Goal: Transaction & Acquisition: Book appointment/travel/reservation

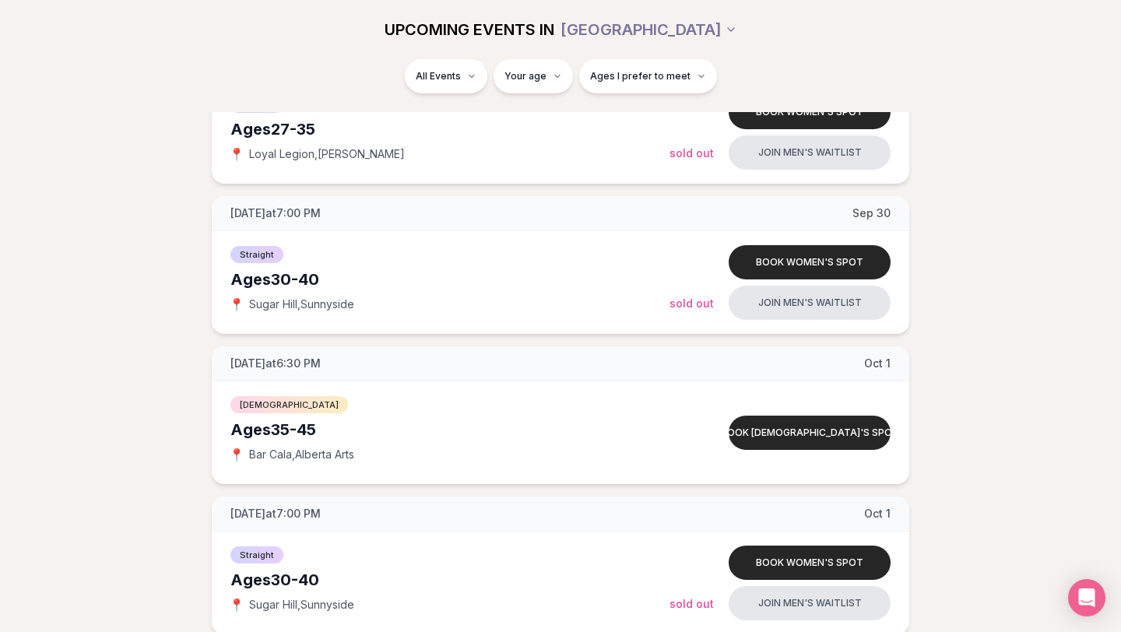
scroll to position [2684, 0]
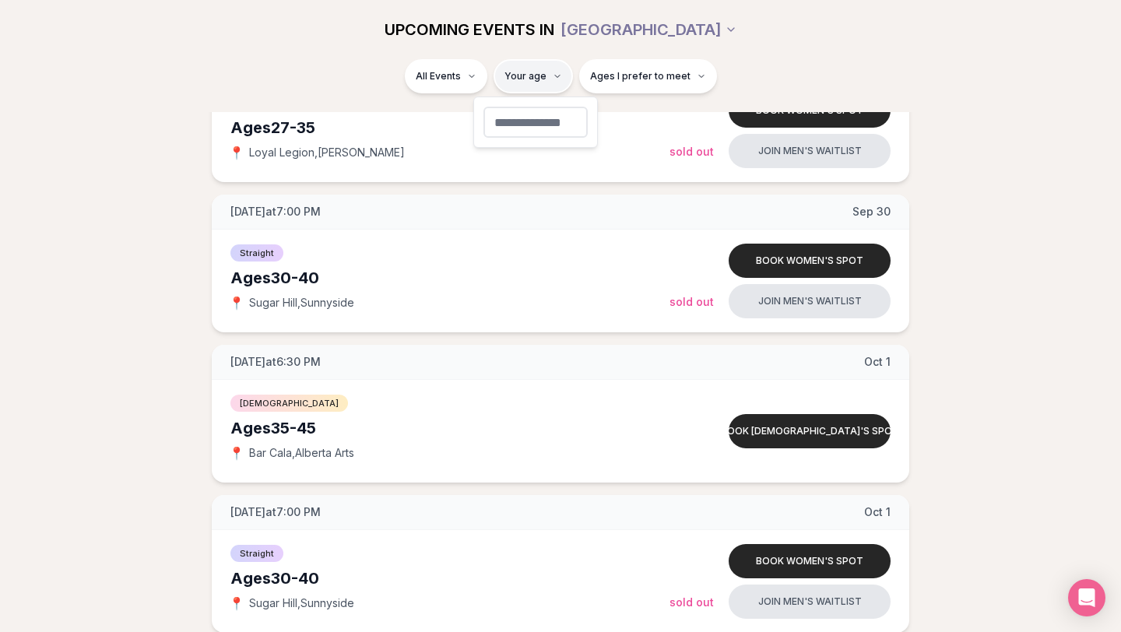
type input "**"
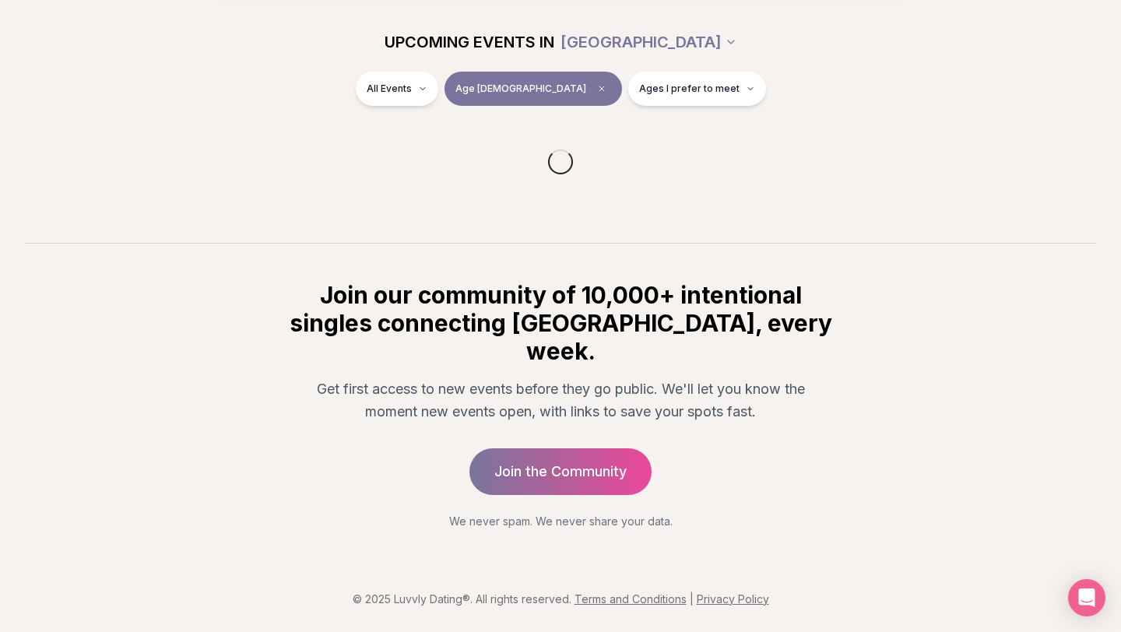
scroll to position [153, 0]
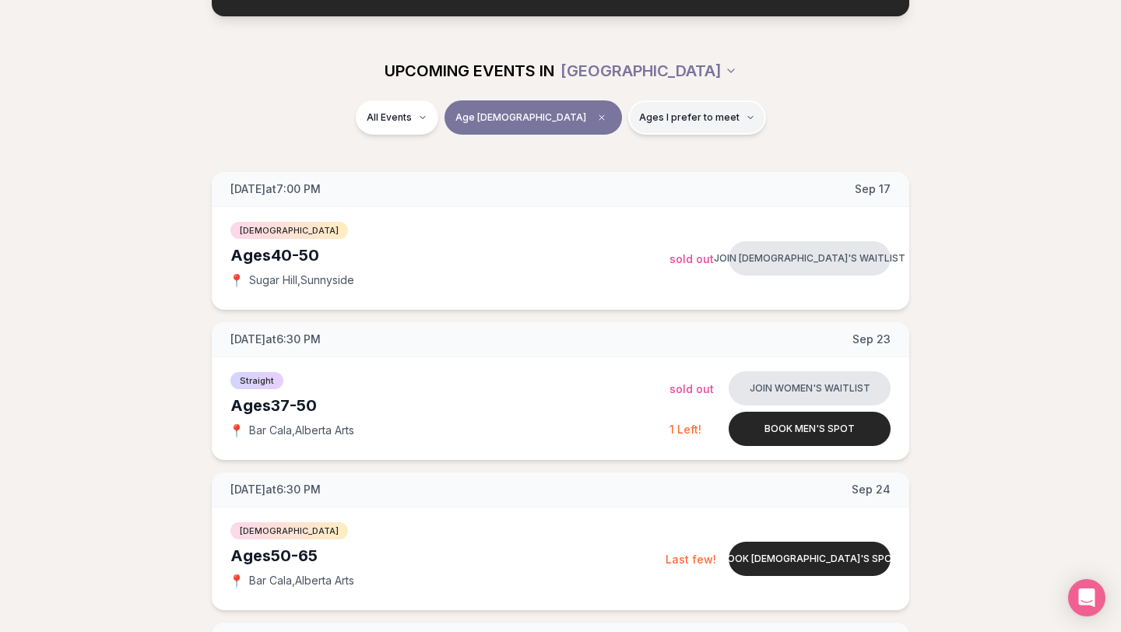
click at [676, 120] on span "Ages I prefer to meet" at bounding box center [689, 117] width 100 height 12
click at [592, 177] on label "Around my age" at bounding box center [646, 178] width 135 height 16
click at [592, 177] on button "Around my age" at bounding box center [585, 177] width 12 height 12
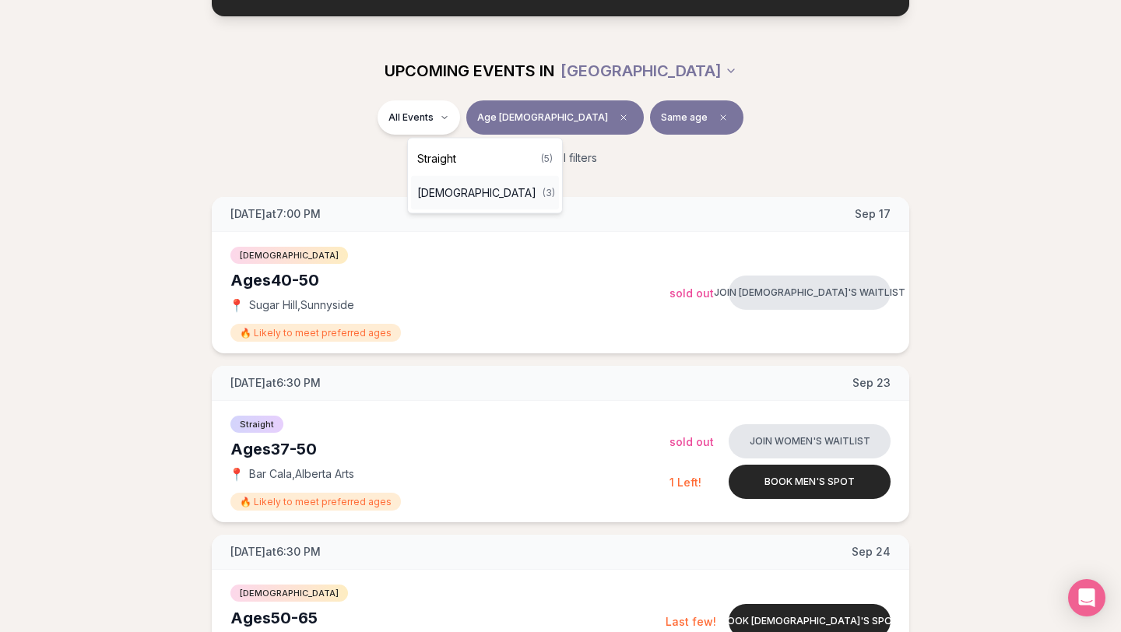
click at [465, 185] on span "[DEMOGRAPHIC_DATA]" at bounding box center [476, 193] width 119 height 16
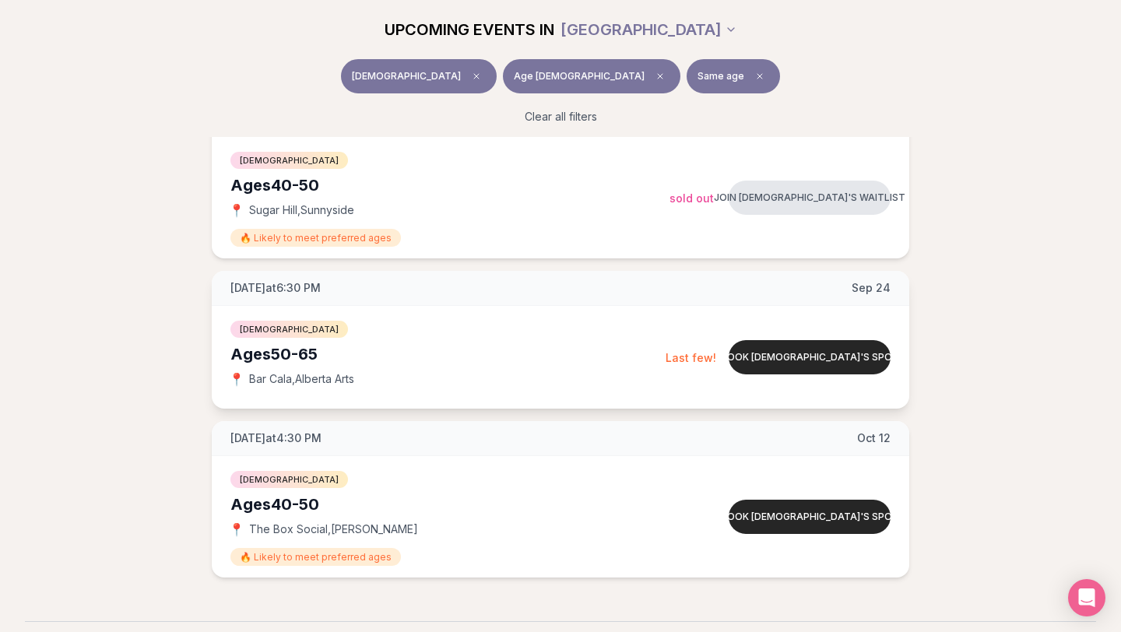
scroll to position [254, 0]
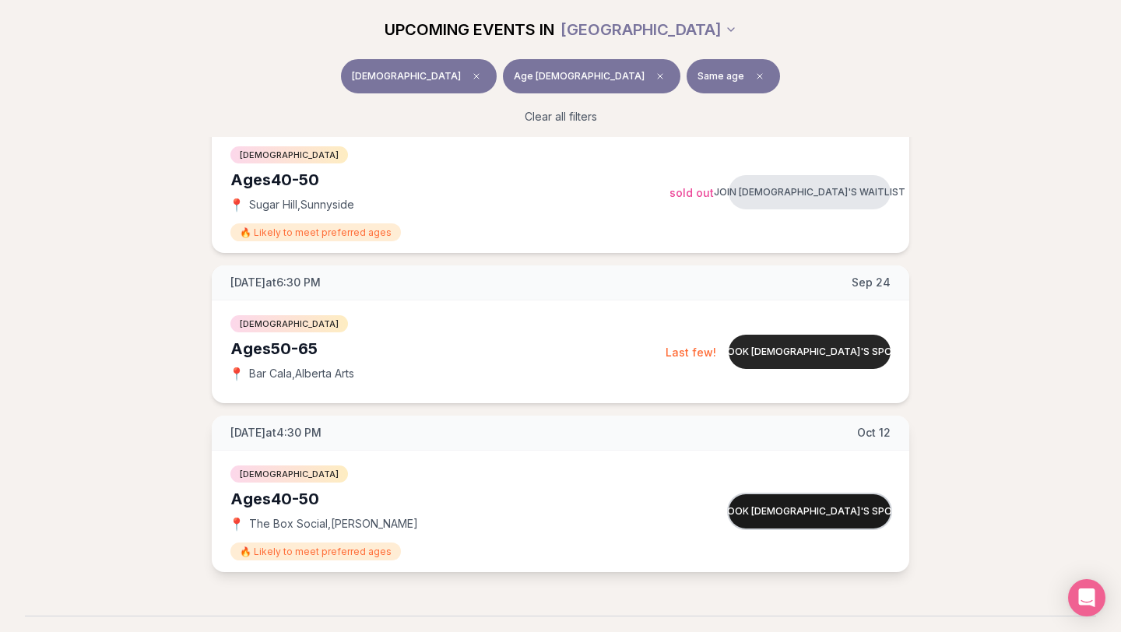
click at [781, 511] on button "Book [DEMOGRAPHIC_DATA]'s spot" at bounding box center [809, 511] width 162 height 34
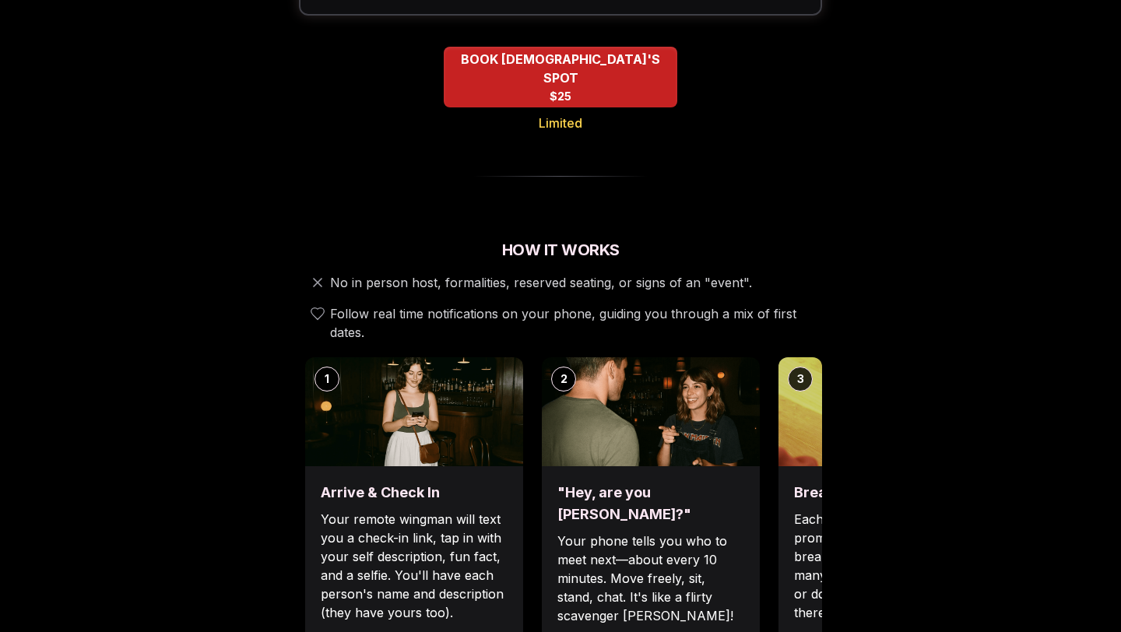
scroll to position [372, 0]
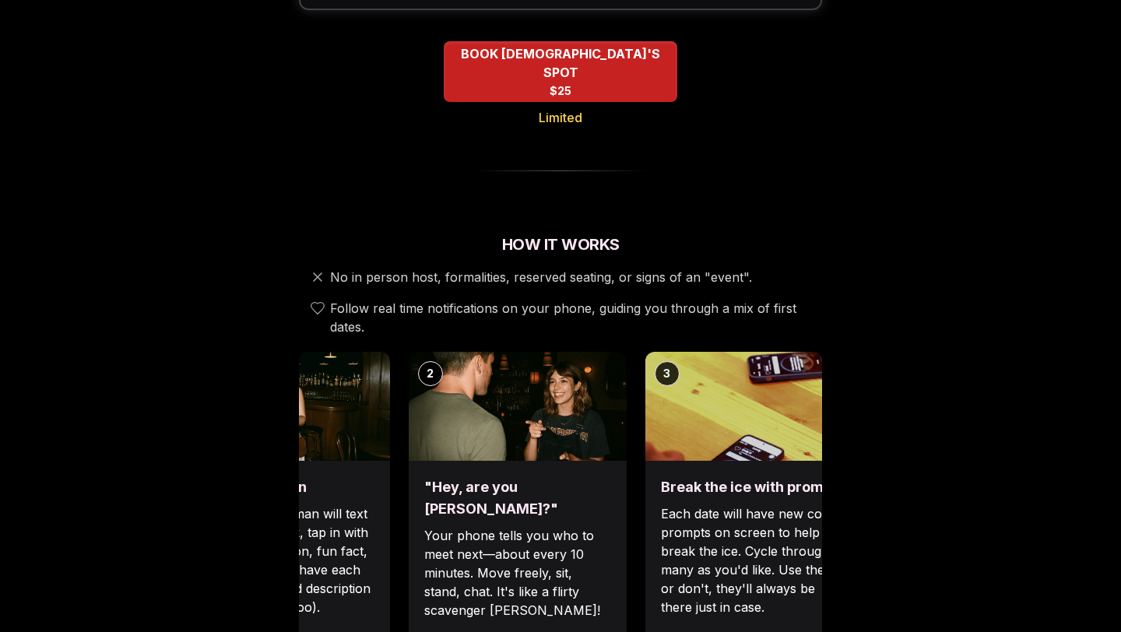
click at [564, 511] on div ""Hey, are you [PERSON_NAME]?" Your phone tells you who to meet next—about every…" at bounding box center [518, 562] width 218 height 202
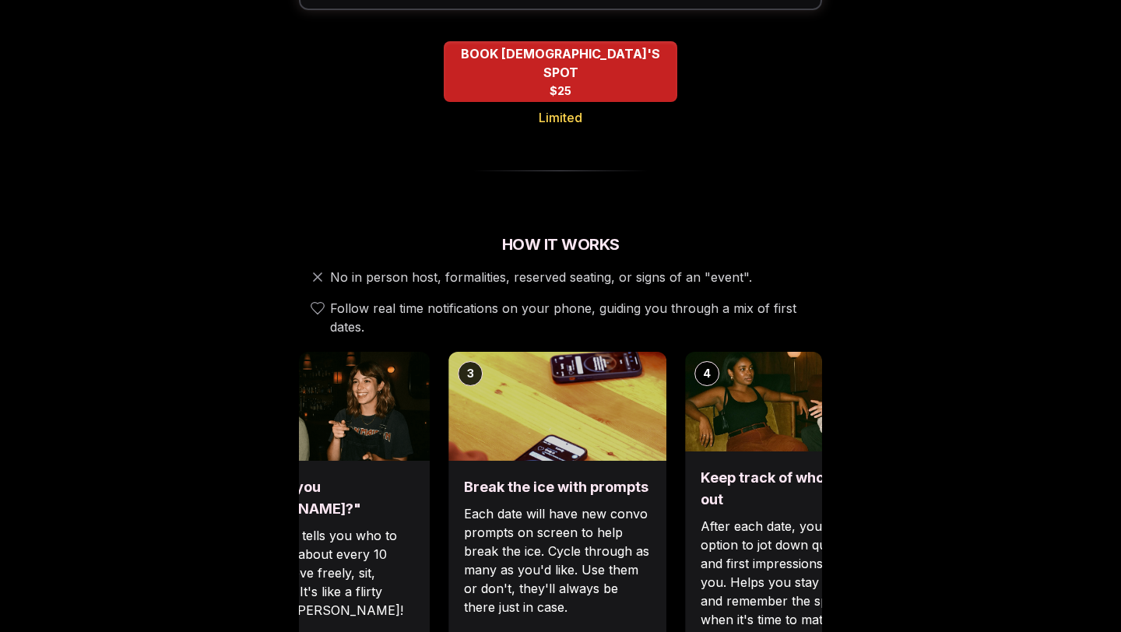
click at [488, 529] on p "Each date will have new convo prompts on screen to help break the ice. Cycle th…" at bounding box center [557, 560] width 187 height 112
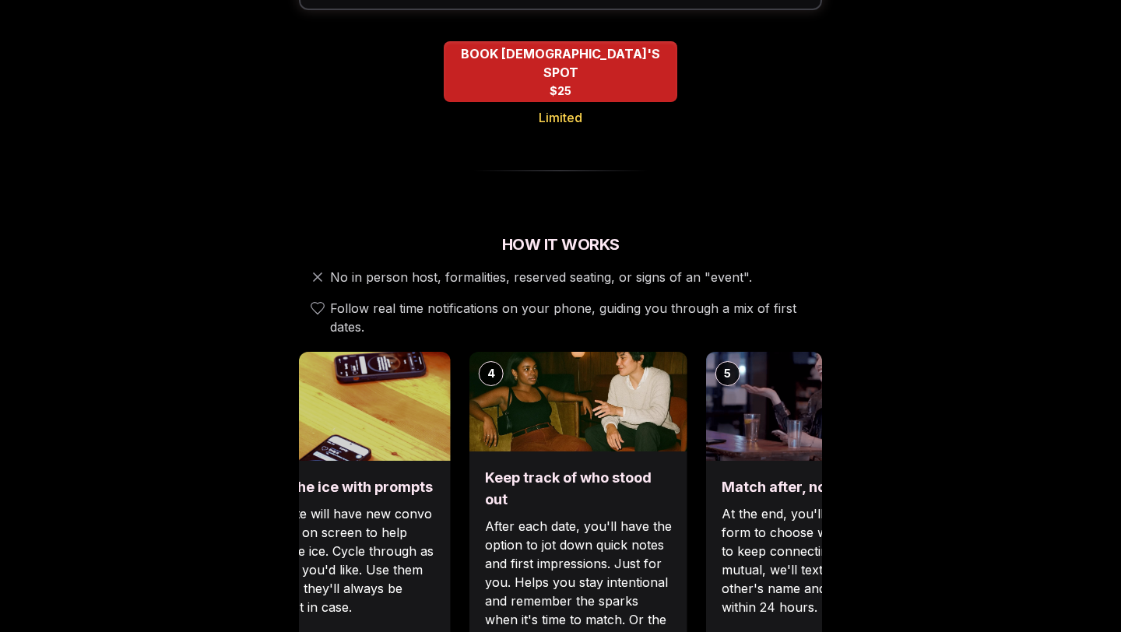
click at [547, 522] on p "After each date, you'll have the option to jot down quick notes and first impre…" at bounding box center [578, 582] width 187 height 131
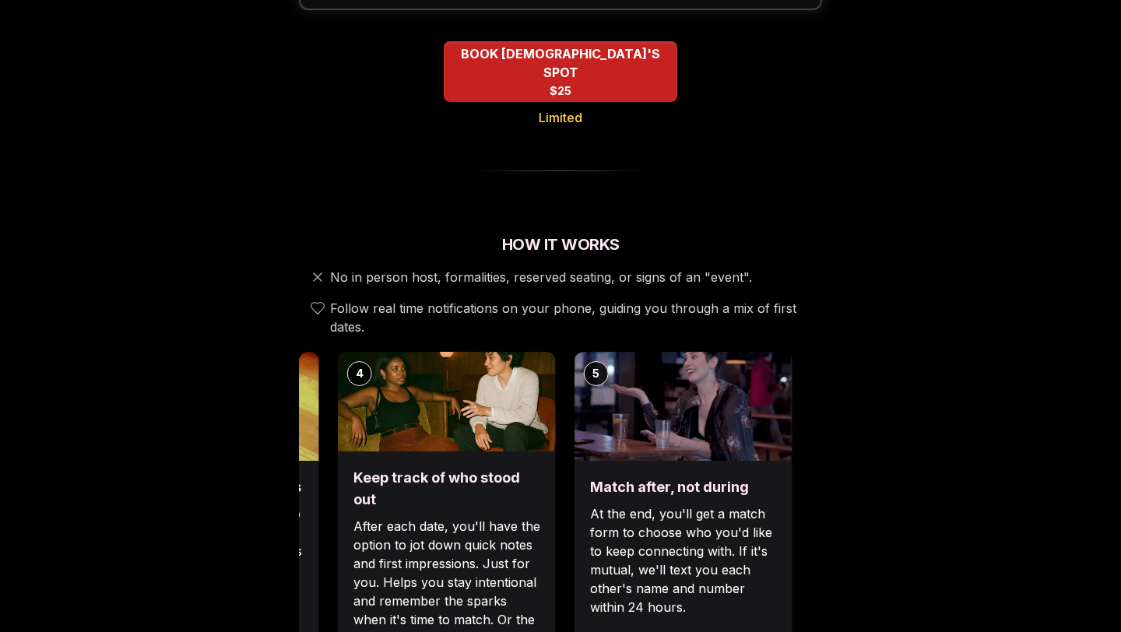
click at [718, 563] on p "At the end, you'll get a match form to choose who you'd like to keep connecting…" at bounding box center [683, 560] width 187 height 112
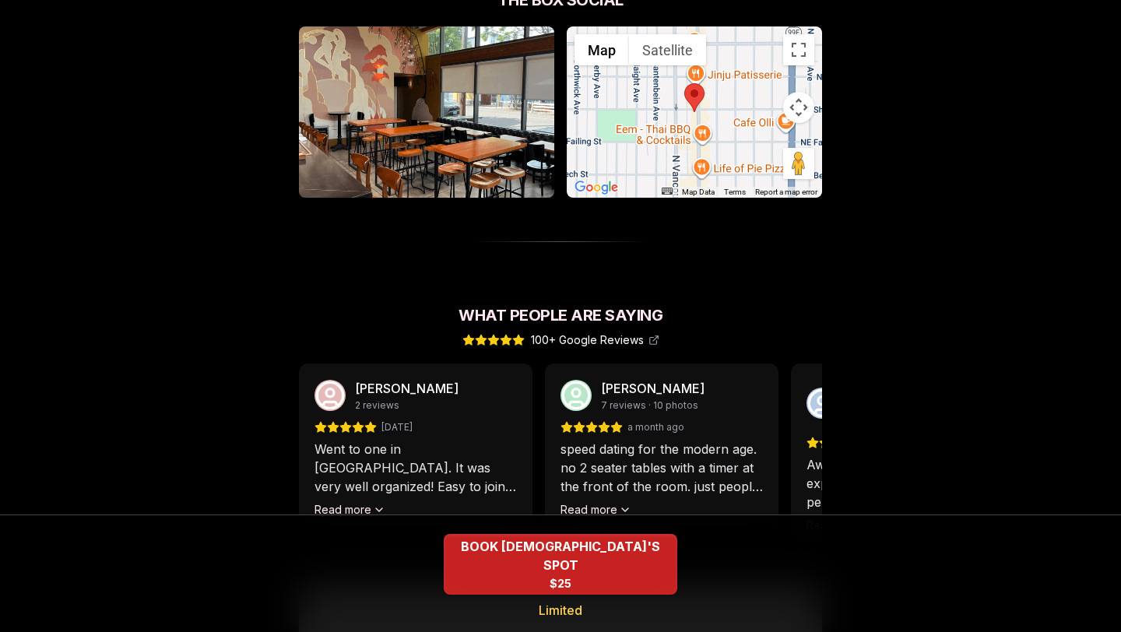
scroll to position [1155, 0]
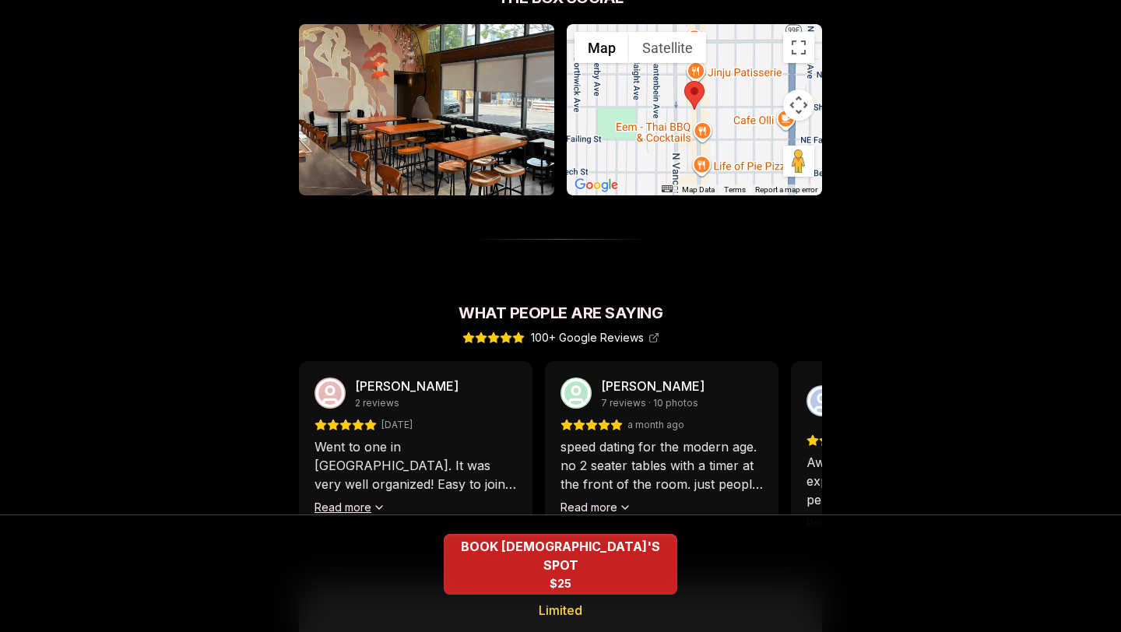
click at [350, 500] on button "Read more" at bounding box center [349, 508] width 71 height 16
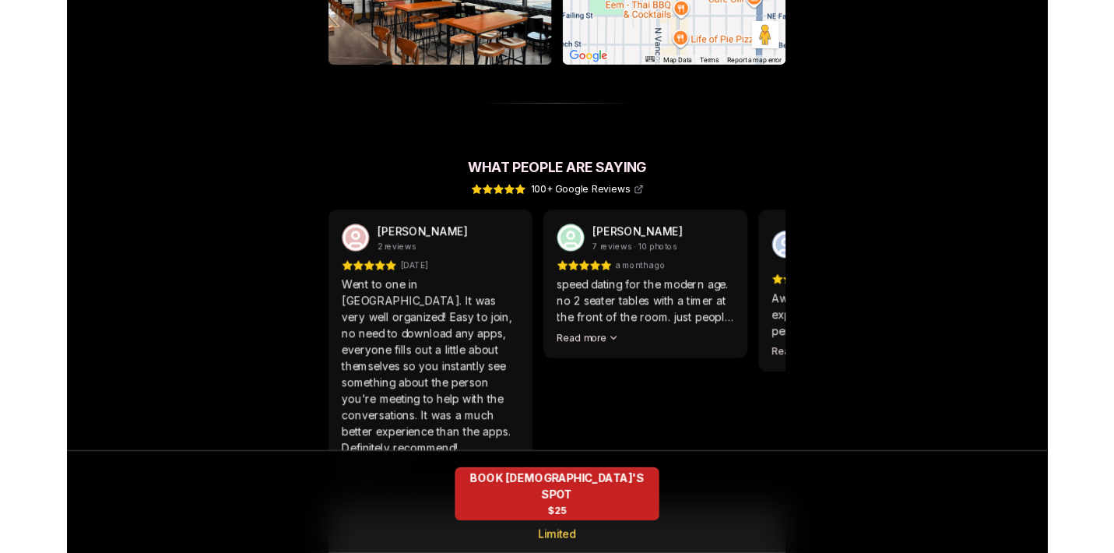
scroll to position [1284, 0]
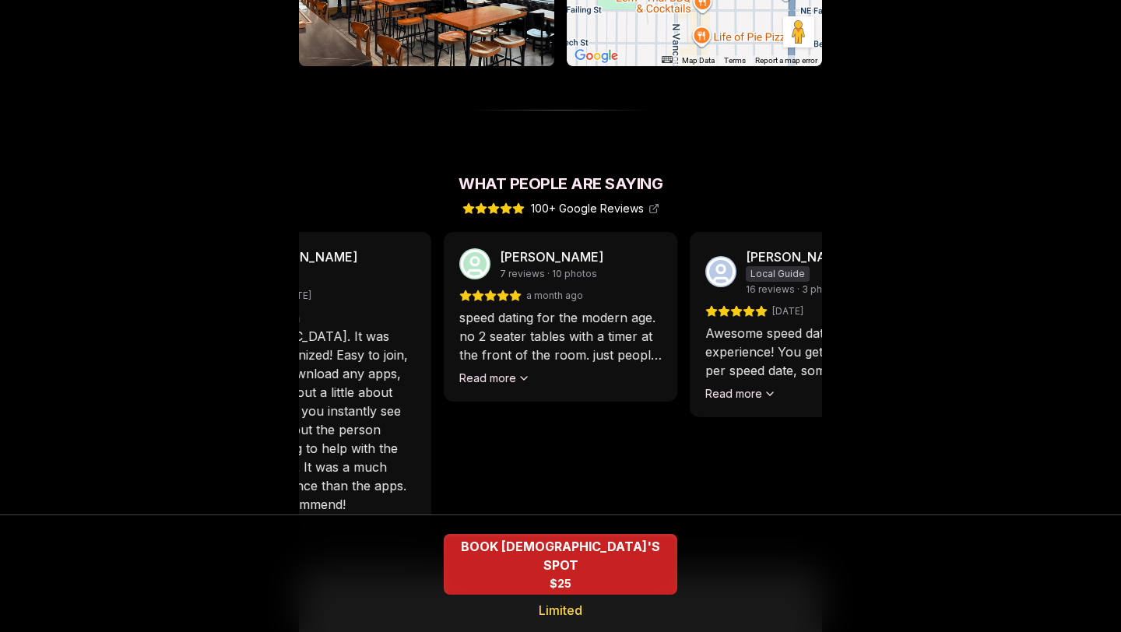
click at [560, 387] on div "[PERSON_NAME] 2 reviews [DATE] Went to one in [GEOGRAPHIC_DATA]. It was very we…" at bounding box center [459, 391] width 523 height 319
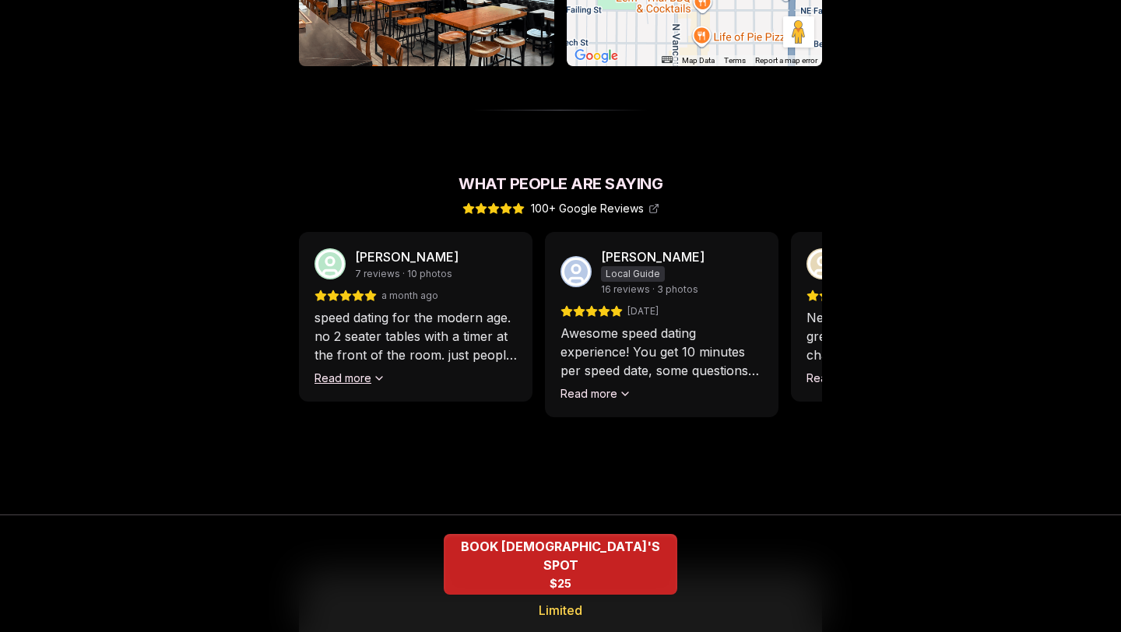
click at [364, 370] on button "Read more" at bounding box center [349, 378] width 71 height 16
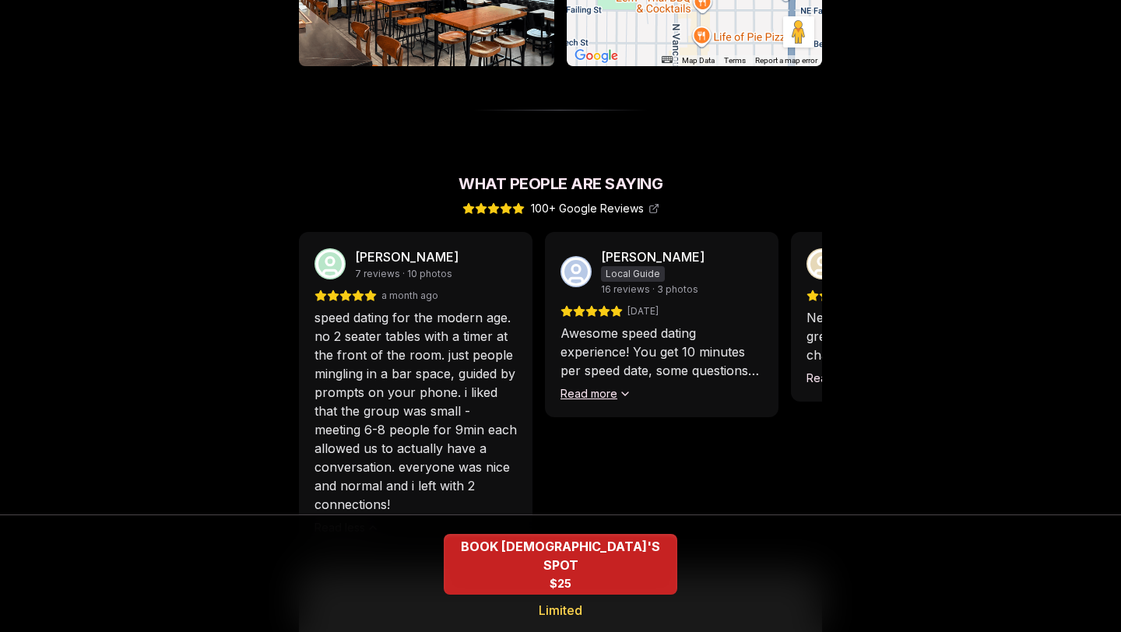
click at [598, 386] on button "Read more" at bounding box center [595, 394] width 71 height 16
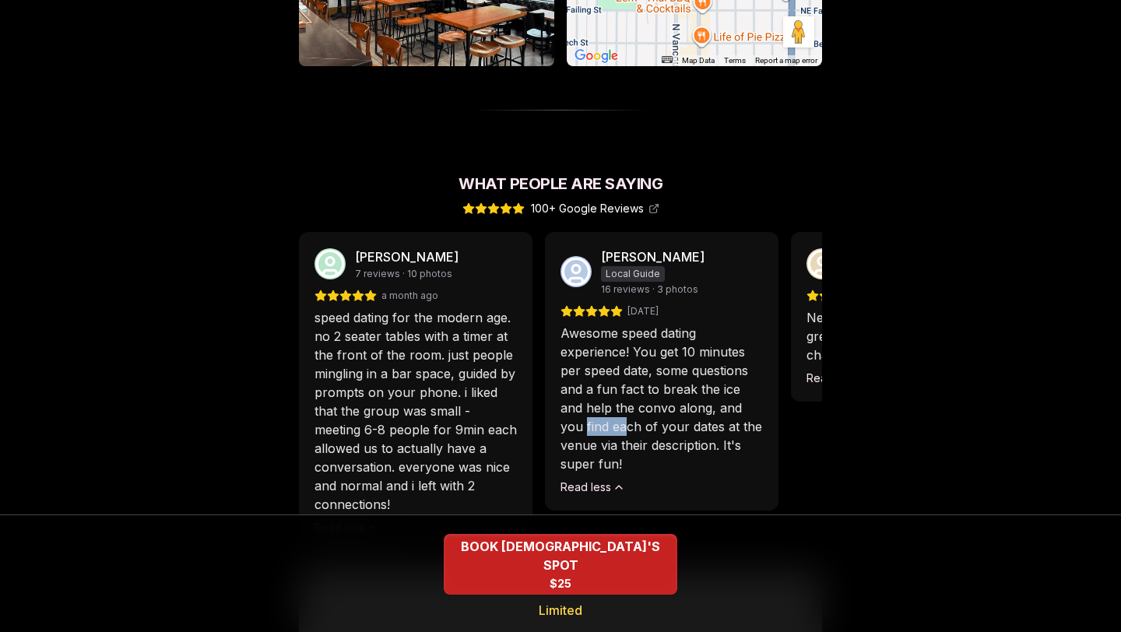
drag, startPoint x: 792, startPoint y: 393, endPoint x: 595, endPoint y: 398, distance: 196.2
click at [595, 398] on div "[PERSON_NAME] 2 reviews [DATE] Went to one in [GEOGRAPHIC_DATA]. It was very we…" at bounding box center [560, 391] width 523 height 319
drag, startPoint x: 802, startPoint y: 402, endPoint x: 760, endPoint y: 402, distance: 42.0
click at [760, 402] on div "[PERSON_NAME] 2 reviews [DATE] Went to one in [GEOGRAPHIC_DATA]. It was very we…" at bounding box center [560, 391] width 523 height 319
click at [563, 244] on div "[PERSON_NAME] Local Guide 16 reviews · 3 photos [DATE] Awesome speed dating exp…" at bounding box center [661, 371] width 233 height 279
